Goal: Navigation & Orientation: Find specific page/section

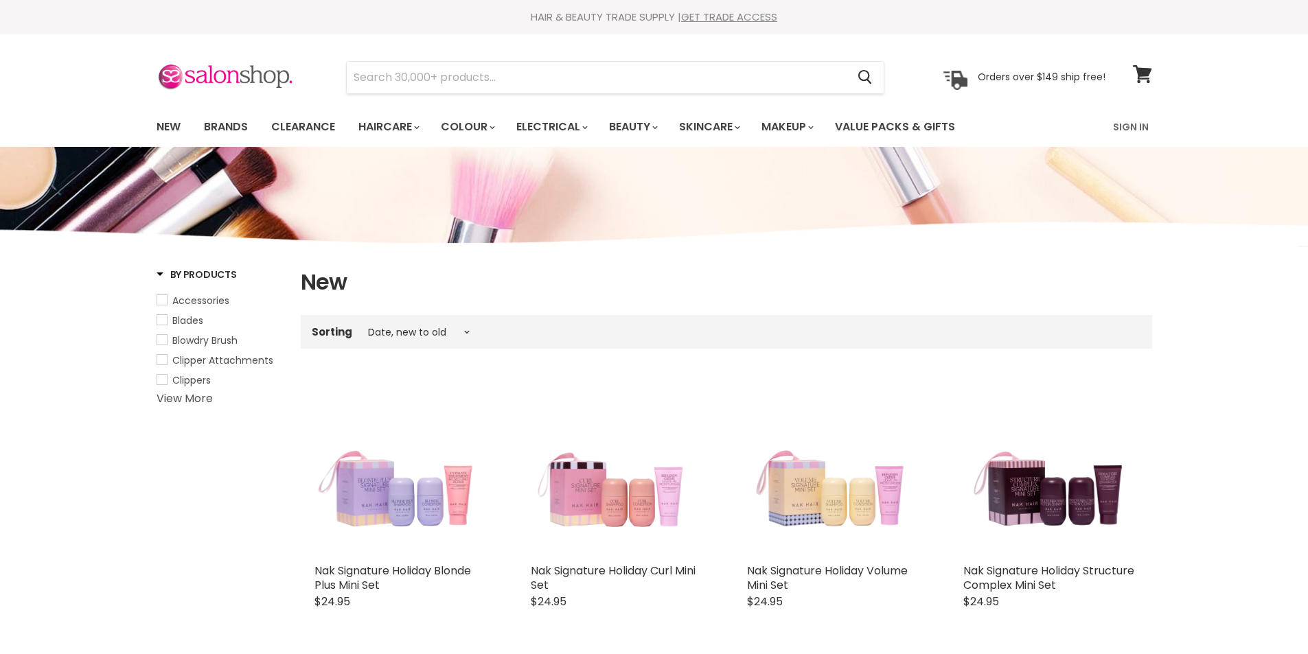
select select "created-descending"
click at [180, 125] on link "New" at bounding box center [168, 127] width 45 height 29
select select "created-descending"
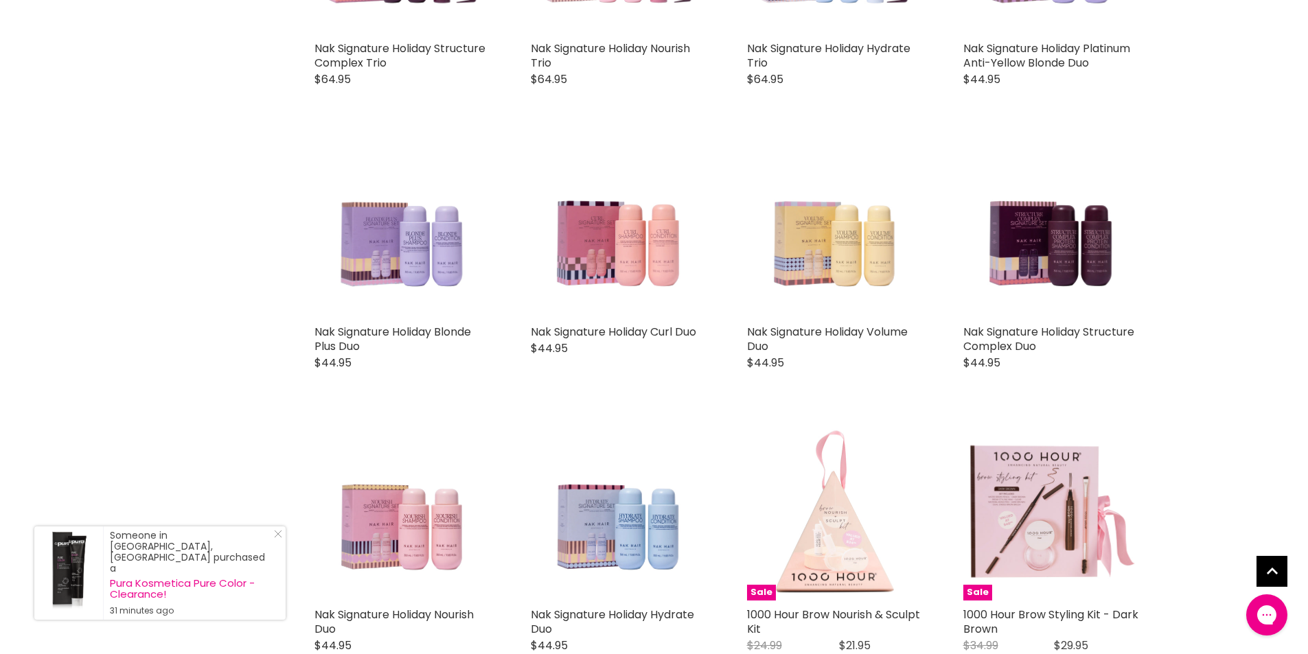
scroll to position [1510, 0]
